Goal: Information Seeking & Learning: Check status

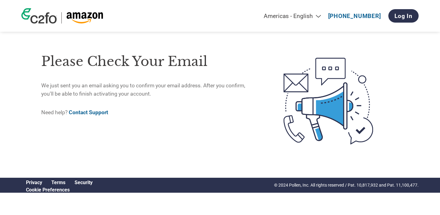
click at [72, 64] on h1 "Please check your email" at bounding box center [149, 62] width 217 height 20
click at [91, 62] on h1 "Please check your email" at bounding box center [149, 62] width 217 height 20
click at [137, 61] on h1 "Please check your email" at bounding box center [149, 62] width 217 height 20
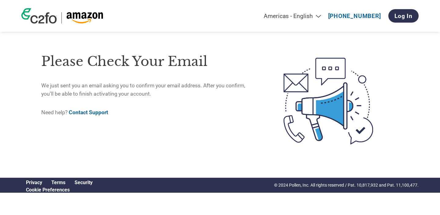
click at [141, 61] on h1 "Please check your email" at bounding box center [149, 62] width 217 height 20
click at [180, 59] on h1 "Please check your email" at bounding box center [149, 62] width 217 height 20
click at [153, 63] on h1 "Please check your email" at bounding box center [149, 62] width 217 height 20
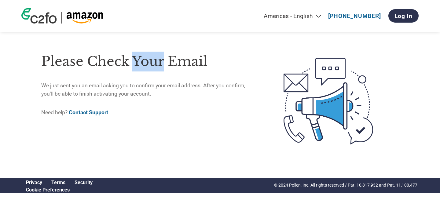
click at [153, 63] on h1 "Please check your email" at bounding box center [149, 62] width 217 height 20
click at [179, 61] on h1 "Please check your email" at bounding box center [149, 62] width 217 height 20
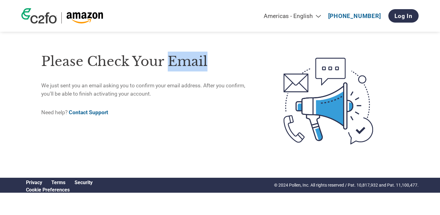
click at [179, 61] on h1 "Please check your email" at bounding box center [149, 62] width 217 height 20
click at [146, 62] on h1 "Please check your email" at bounding box center [149, 62] width 217 height 20
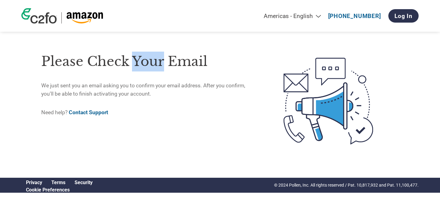
click at [146, 62] on h1 "Please check your email" at bounding box center [149, 62] width 217 height 20
click at [111, 64] on h1 "Please check your email" at bounding box center [149, 62] width 217 height 20
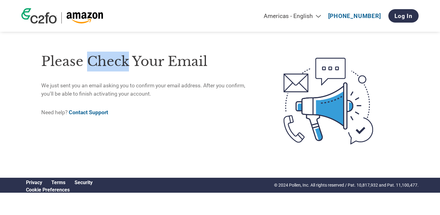
click at [111, 64] on h1 "Please check your email" at bounding box center [149, 62] width 217 height 20
click at [63, 64] on h1 "Please check your email" at bounding box center [149, 62] width 217 height 20
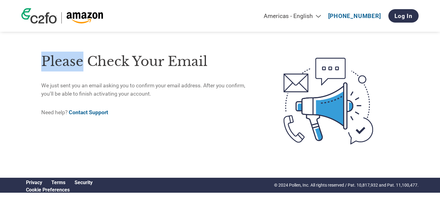
click at [63, 64] on h1 "Please check your email" at bounding box center [149, 62] width 217 height 20
click at [100, 62] on h1 "Please check your email" at bounding box center [149, 62] width 217 height 20
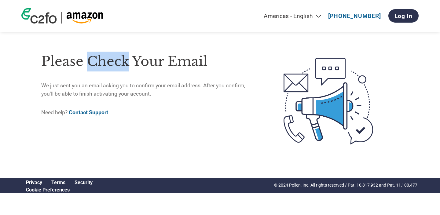
click at [100, 62] on h1 "Please check your email" at bounding box center [149, 62] width 217 height 20
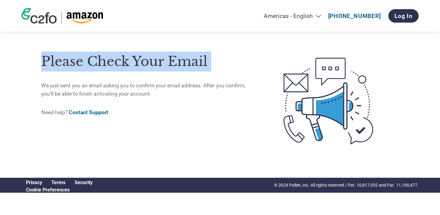
click at [100, 62] on h1 "Please check your email" at bounding box center [149, 62] width 217 height 20
click at [132, 61] on h1 "Please check your email" at bounding box center [149, 62] width 217 height 20
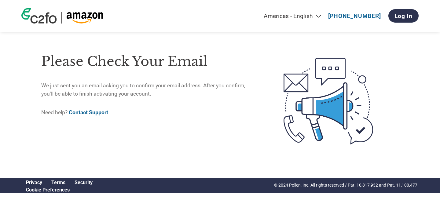
click at [113, 65] on h1 "Please check your email" at bounding box center [149, 62] width 217 height 20
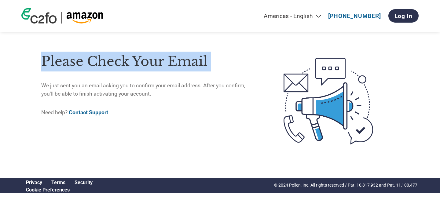
click at [113, 65] on h1 "Please check your email" at bounding box center [149, 62] width 217 height 20
click at [134, 75] on div "Please check your email We just sent you an email asking you to confirm your em…" at bounding box center [149, 101] width 217 height 109
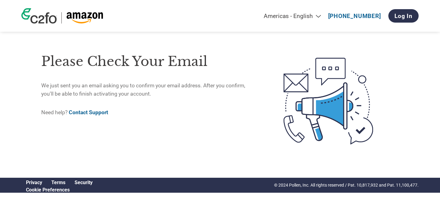
click at [143, 61] on h1 "Please check your email" at bounding box center [149, 62] width 217 height 20
click at [118, 62] on h1 "Please check your email" at bounding box center [149, 62] width 217 height 20
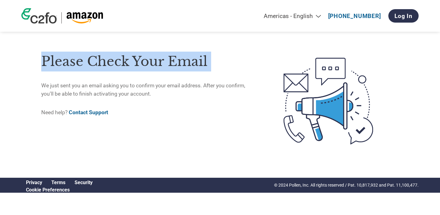
click at [118, 62] on h1 "Please check your email" at bounding box center [149, 62] width 217 height 20
